Goal: Browse casually

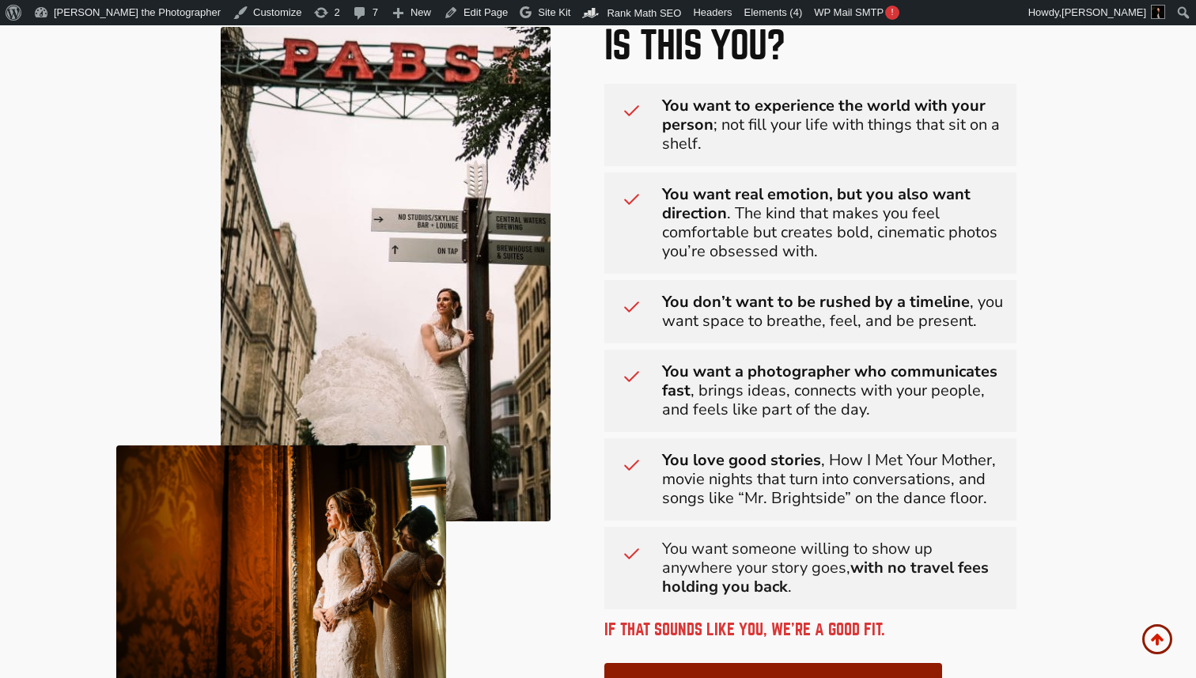
scroll to position [786, 0]
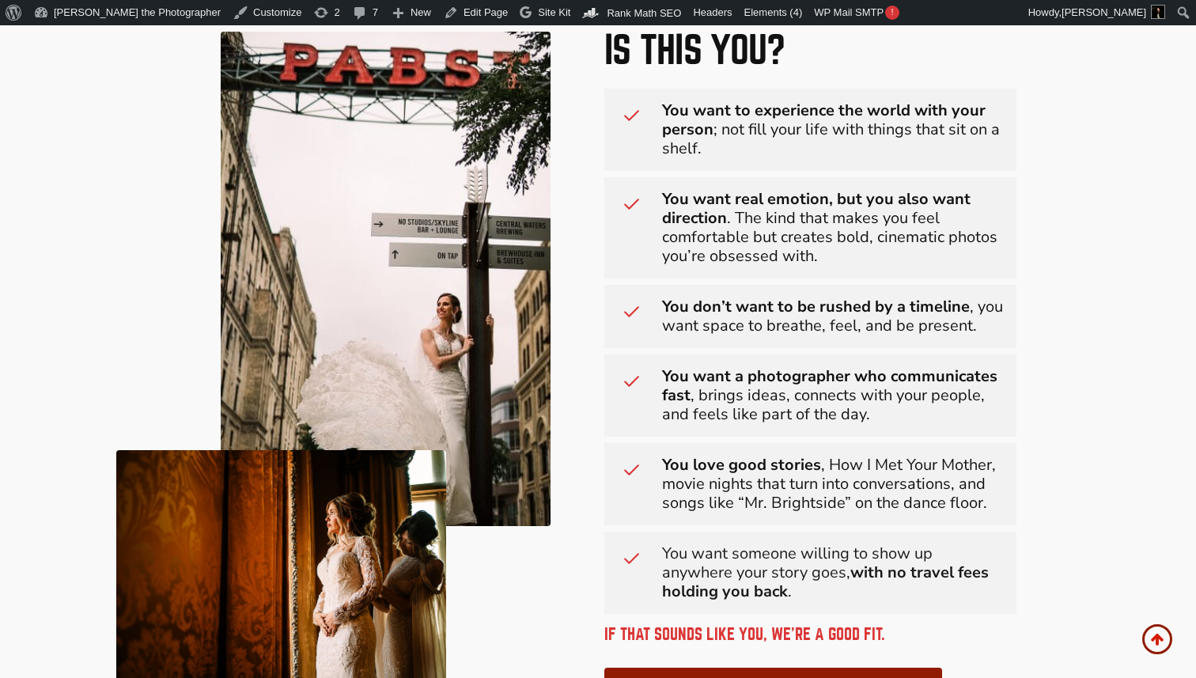
drag, startPoint x: 667, startPoint y: 105, endPoint x: 842, endPoint y: 599, distance: 523.8
click at [842, 599] on div "Is this you? You want to experience the world with your person ; not fill your …" at bounding box center [811, 370] width 412 height 677
copy div "ou want to experience the world with your person ; not fill your life with thin…"
